Goal: Complete application form

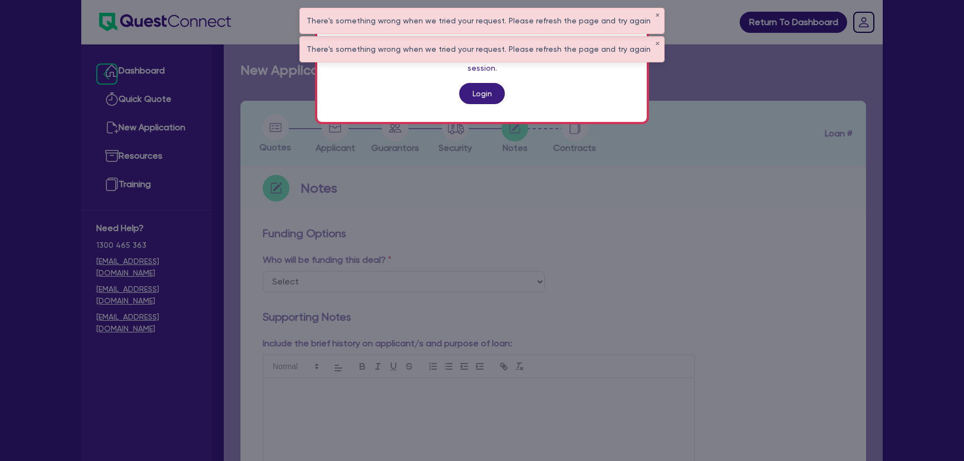
scroll to position [457, 0]
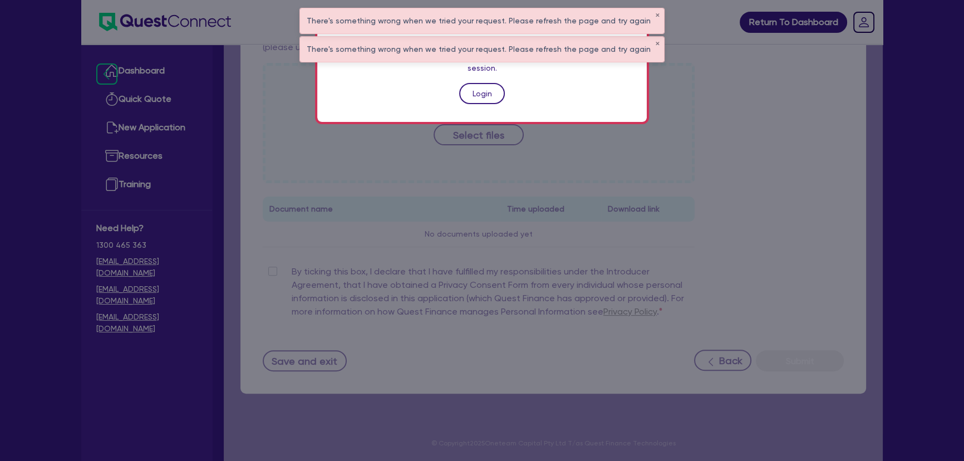
click at [486, 89] on link "Login" at bounding box center [482, 93] width 46 height 21
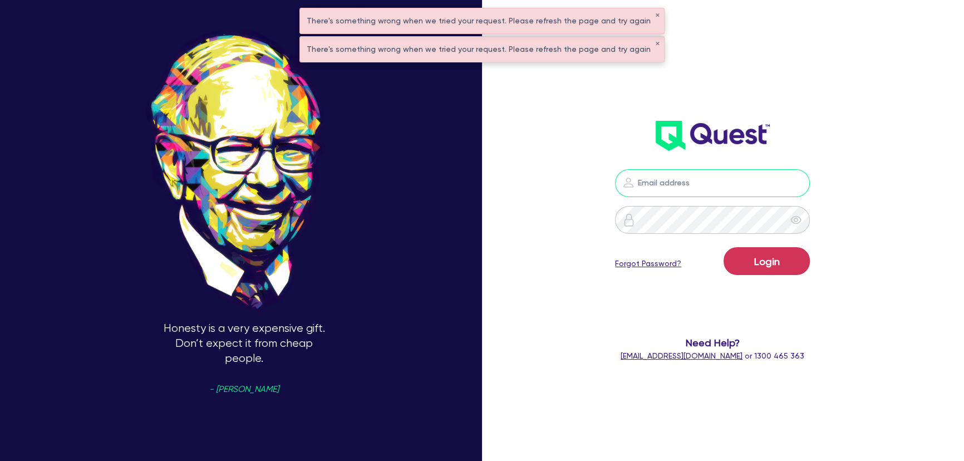
type input "joel.harding@quest.finance"
click at [772, 283] on form "joel.harding@quest.finance Login Forgot Password? Need Help? help@quest.finance…" at bounding box center [712, 265] width 255 height 193
click at [771, 268] on button "Login" at bounding box center [767, 261] width 86 height 28
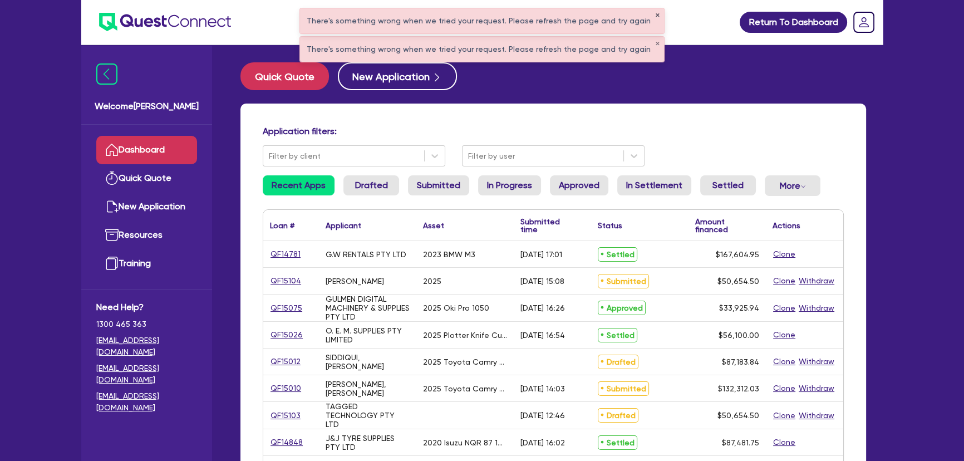
click at [655, 14] on button "✕" at bounding box center [657, 16] width 4 height 6
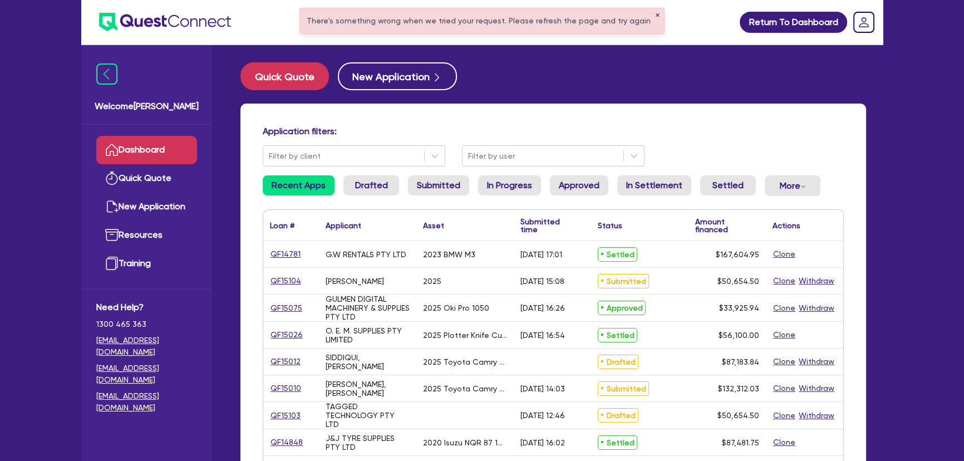
click at [655, 14] on button "✕" at bounding box center [657, 16] width 4 height 6
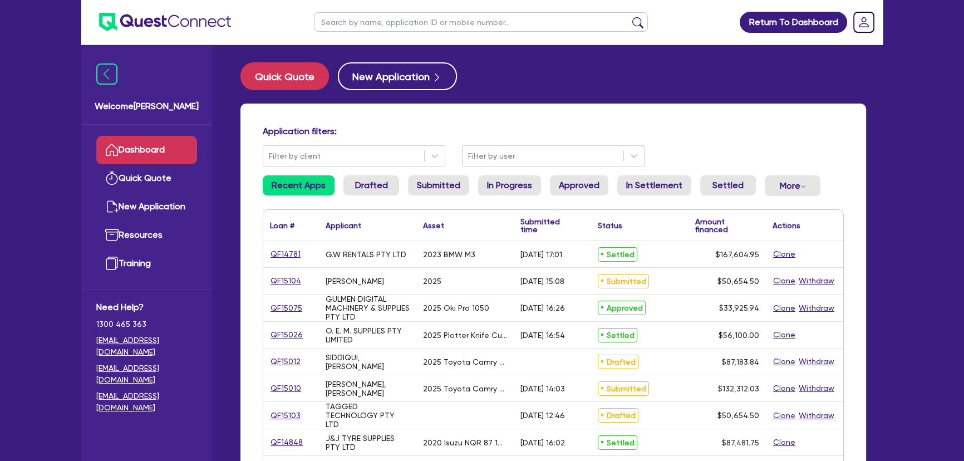
click at [531, 22] on input "text" at bounding box center [481, 21] width 334 height 19
type input "hira"
click at [629, 17] on button "submit" at bounding box center [638, 25] width 18 height 16
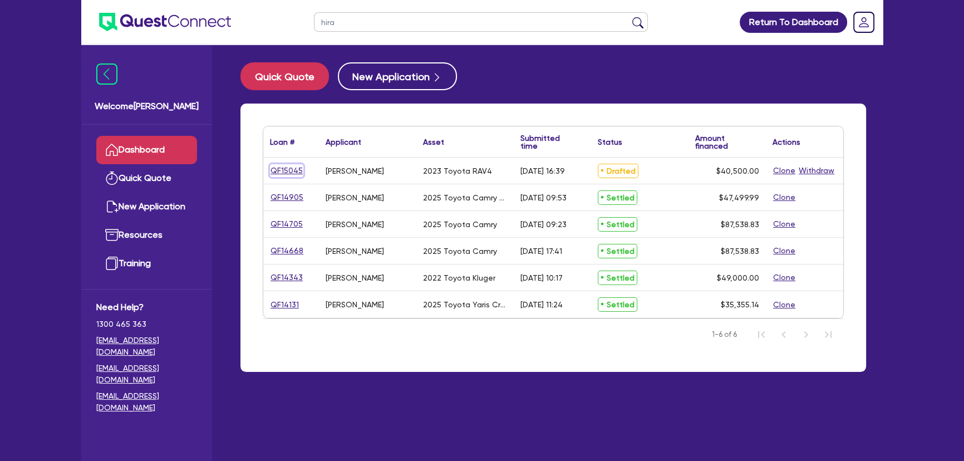
click at [297, 174] on link "QF15045" at bounding box center [286, 170] width 33 height 13
select select "CARS_AND_LIGHT_TRUCKS"
select select "PASSENGER_VEHICLES"
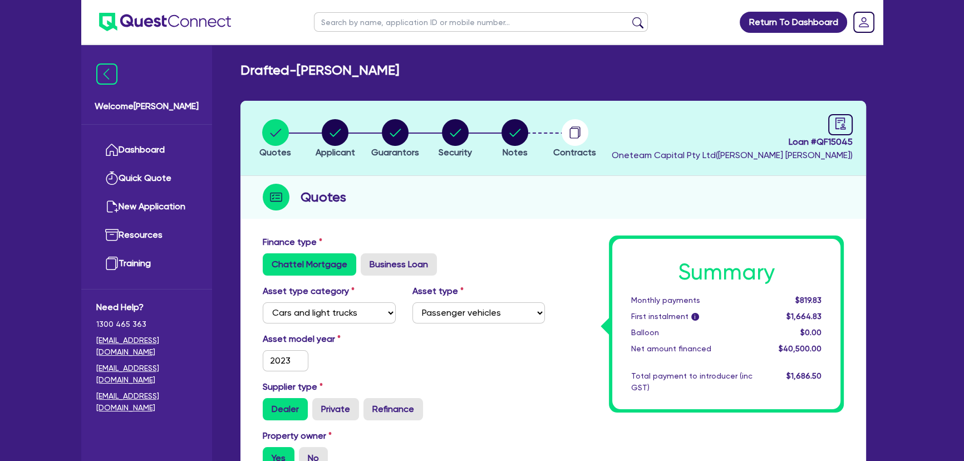
drag, startPoint x: 825, startPoint y: 136, endPoint x: 884, endPoint y: 133, distance: 58.5
drag, startPoint x: 786, startPoint y: 139, endPoint x: 865, endPoint y: 140, distance: 78.5
click at [865, 140] on header "Quotes Applicant Guarantors Security Notes Contracts Loan # QF15045 Oneteam Cap…" at bounding box center [554, 138] width 626 height 75
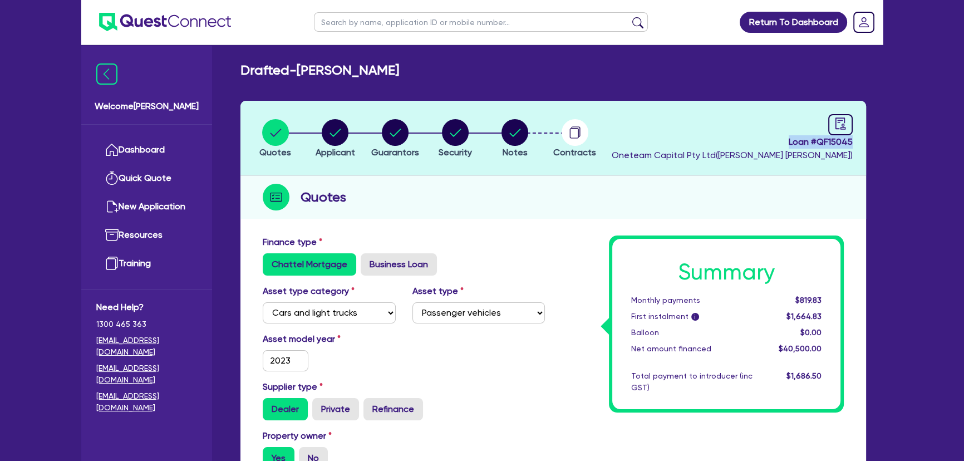
copy span "Loan # QF15045"
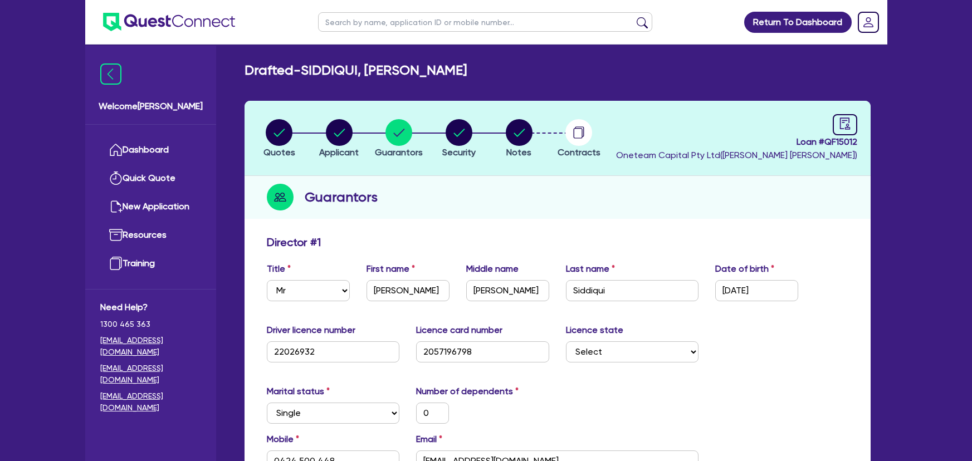
select select "MR"
select select "[GEOGRAPHIC_DATA]"
select select "SINGLE"
select select "PROPERTY"
select select "CASH"
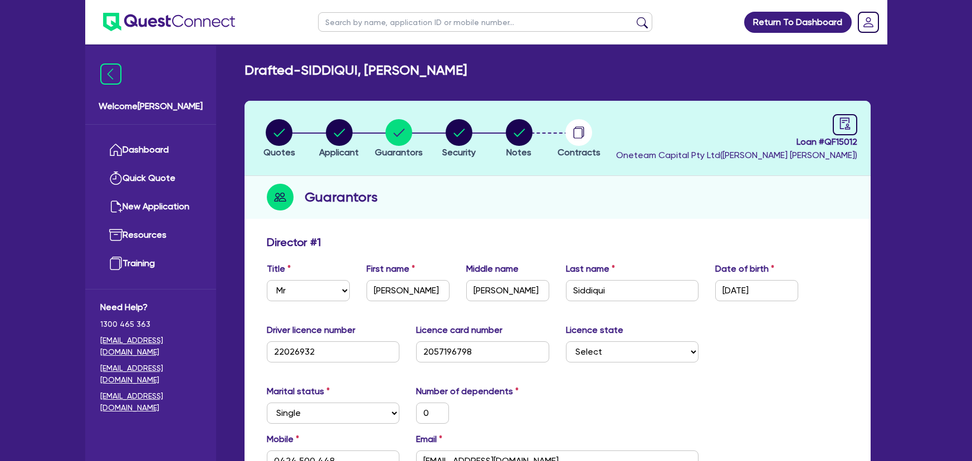
select select "VEHICLE"
select select "MORTGAGE"
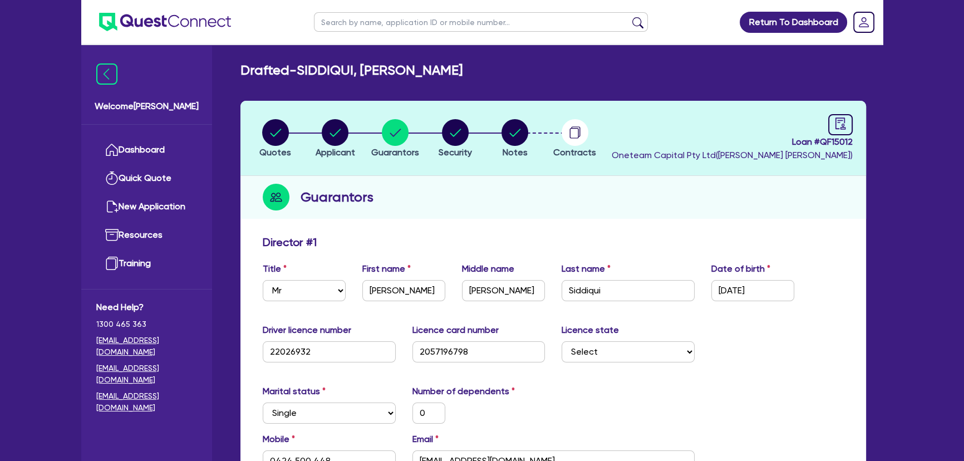
click at [215, 23] on img at bounding box center [165, 22] width 132 height 18
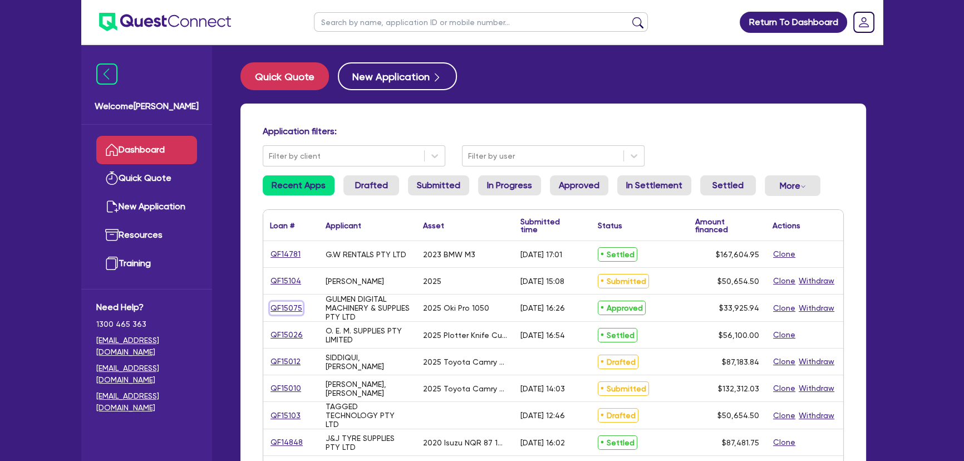
click at [290, 311] on link "QF15075" at bounding box center [286, 308] width 33 height 13
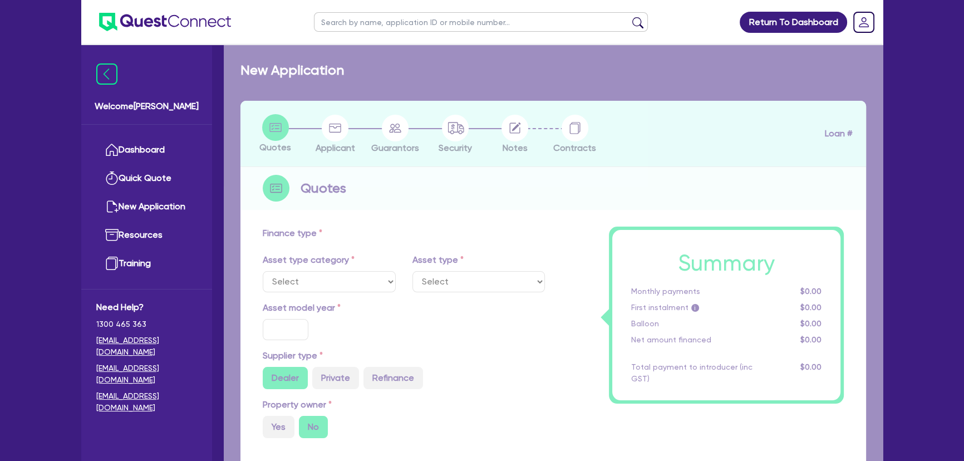
select select "SECONDARY_ASSETS"
type input "2025"
radio input "true"
type input "33,925.94"
type input "3"
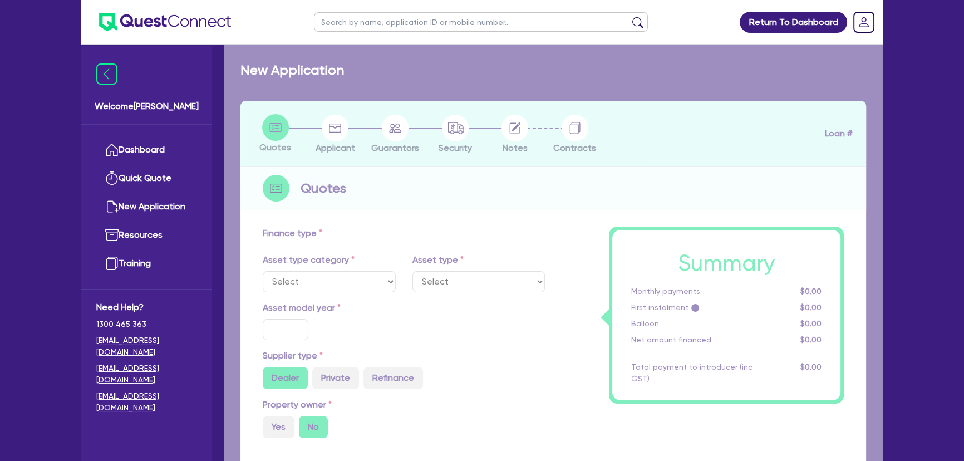
type input "1,017.78"
type input "17.95"
select select "PRINTING_AND_PACKAGING_EQUIPMENT"
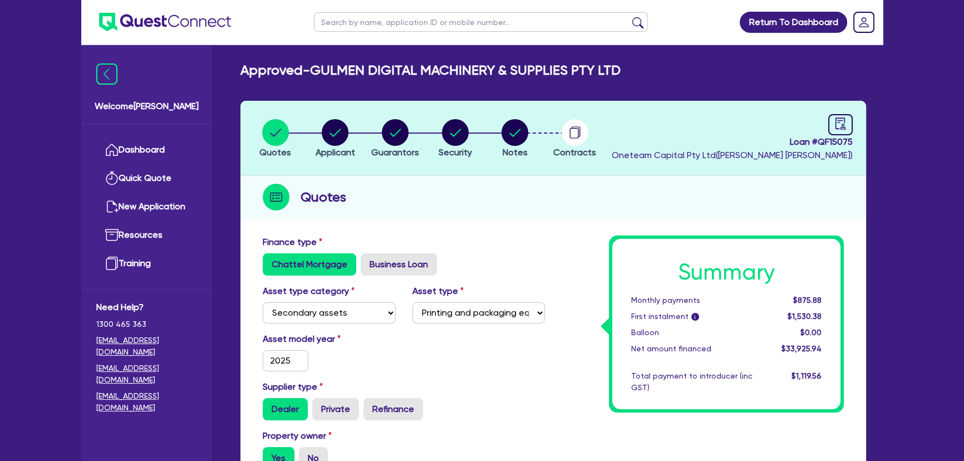
click at [539, 138] on li "Notes" at bounding box center [515, 138] width 60 height 39
click at [533, 138] on li "Notes" at bounding box center [515, 138] width 60 height 39
click at [582, 140] on circle "button" at bounding box center [575, 132] width 27 height 27
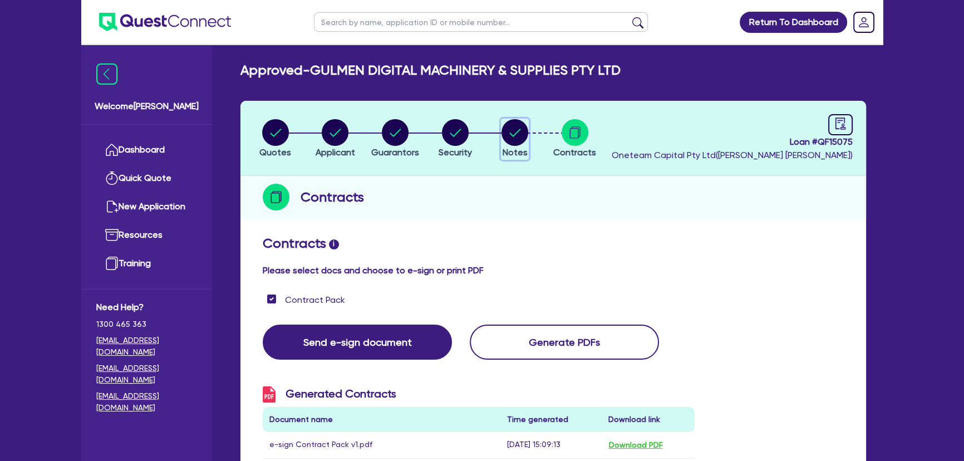
click at [506, 136] on circle "button" at bounding box center [515, 132] width 27 height 27
select select "Quest Finance - Own Book"
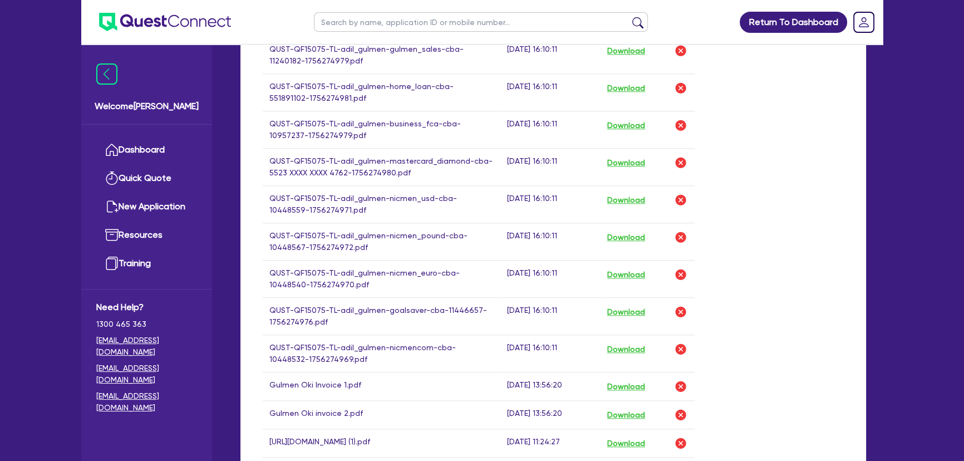
scroll to position [1164, 0]
